Goal: Transaction & Acquisition: Purchase product/service

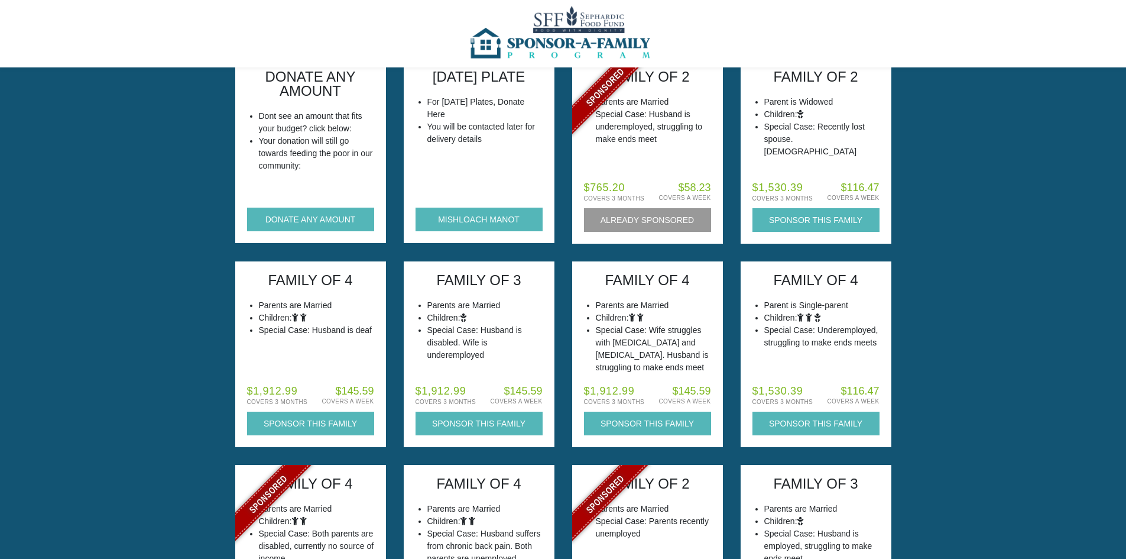
scroll to position [118, 0]
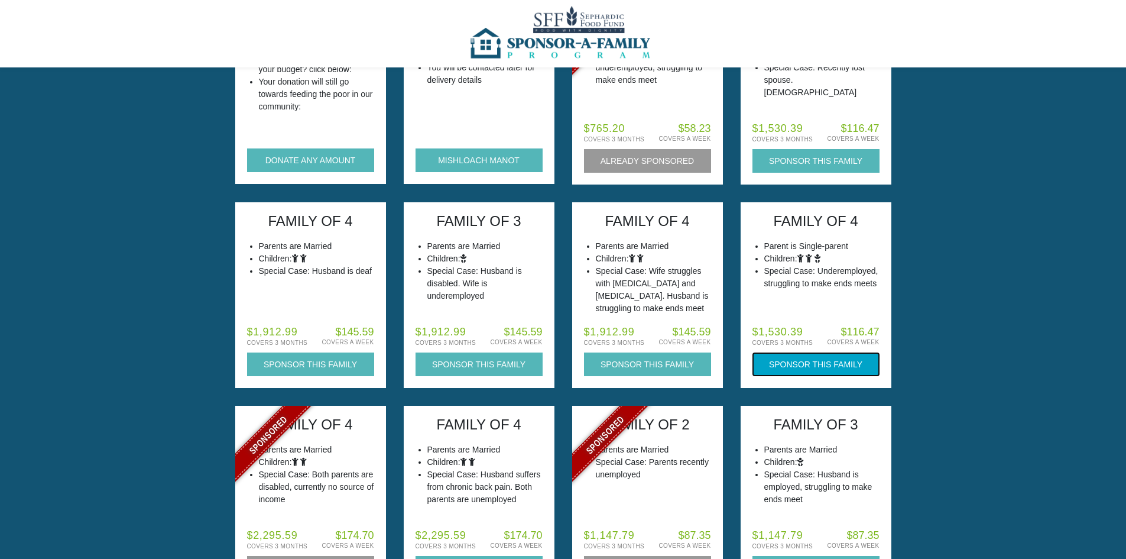
click at [844, 357] on button "Sponsor this Family" at bounding box center [816, 364] width 127 height 24
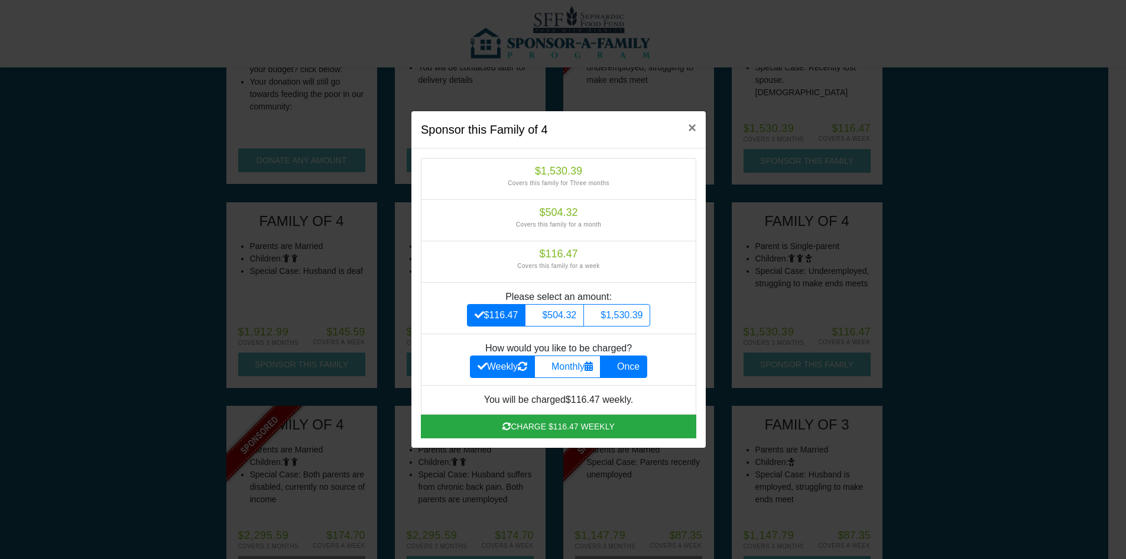
click at [637, 361] on label "Once" at bounding box center [623, 366] width 47 height 22
click at [616, 361] on input "Once" at bounding box center [612, 364] width 8 height 8
radio input "true"
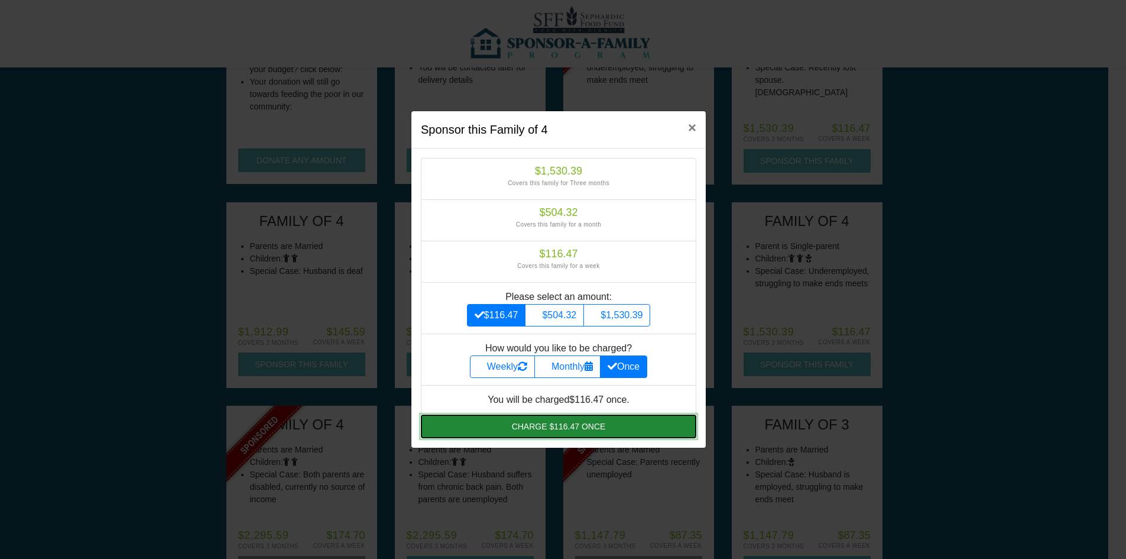
click at [633, 423] on button "Charge $116.47 once" at bounding box center [559, 427] width 276 height 24
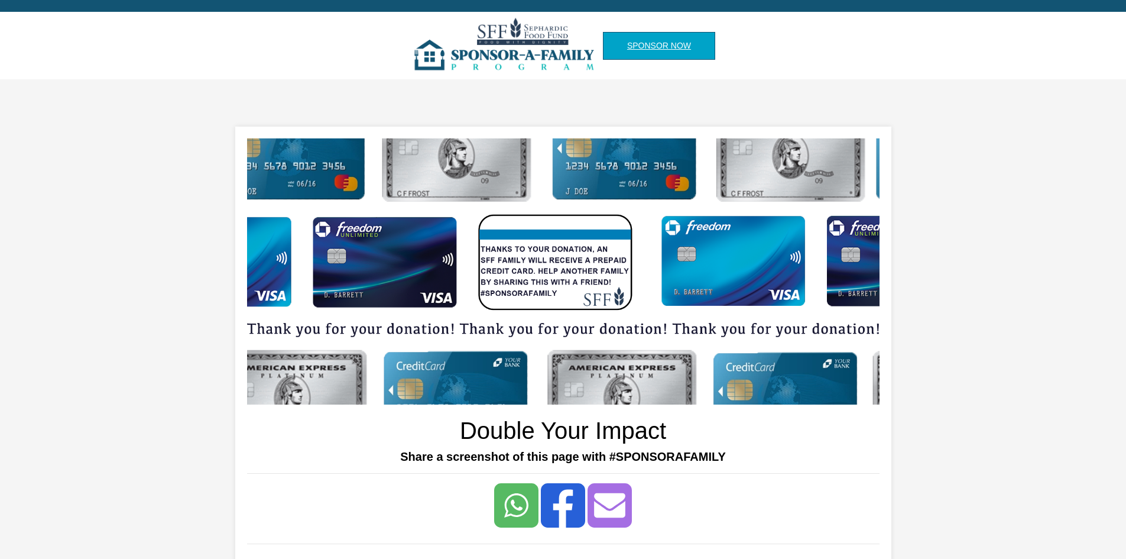
click at [658, 42] on link "Sponsor Now" at bounding box center [659, 46] width 112 height 28
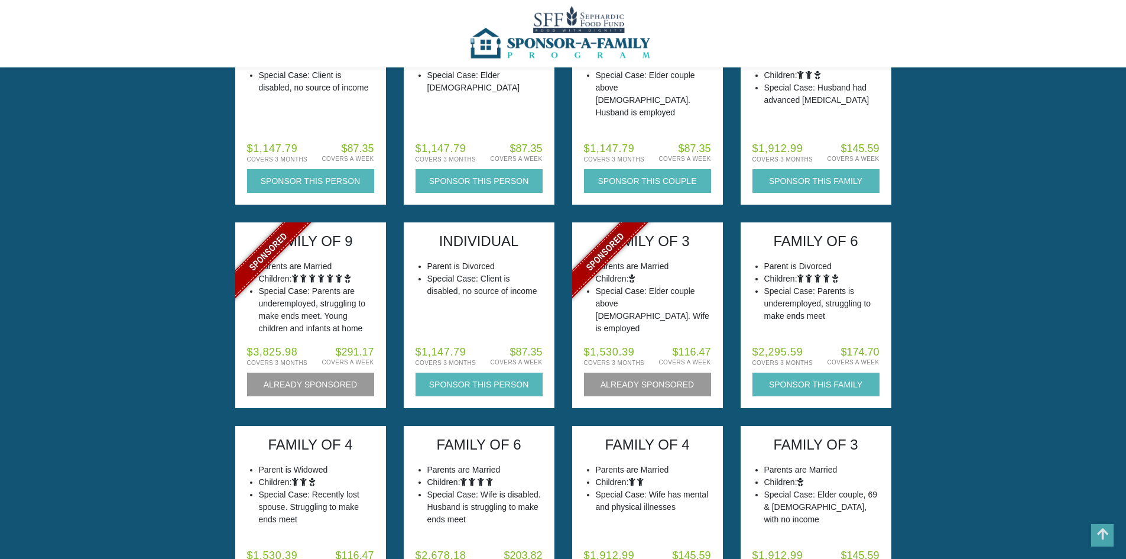
scroll to position [355, 0]
